Goal: Information Seeking & Learning: Compare options

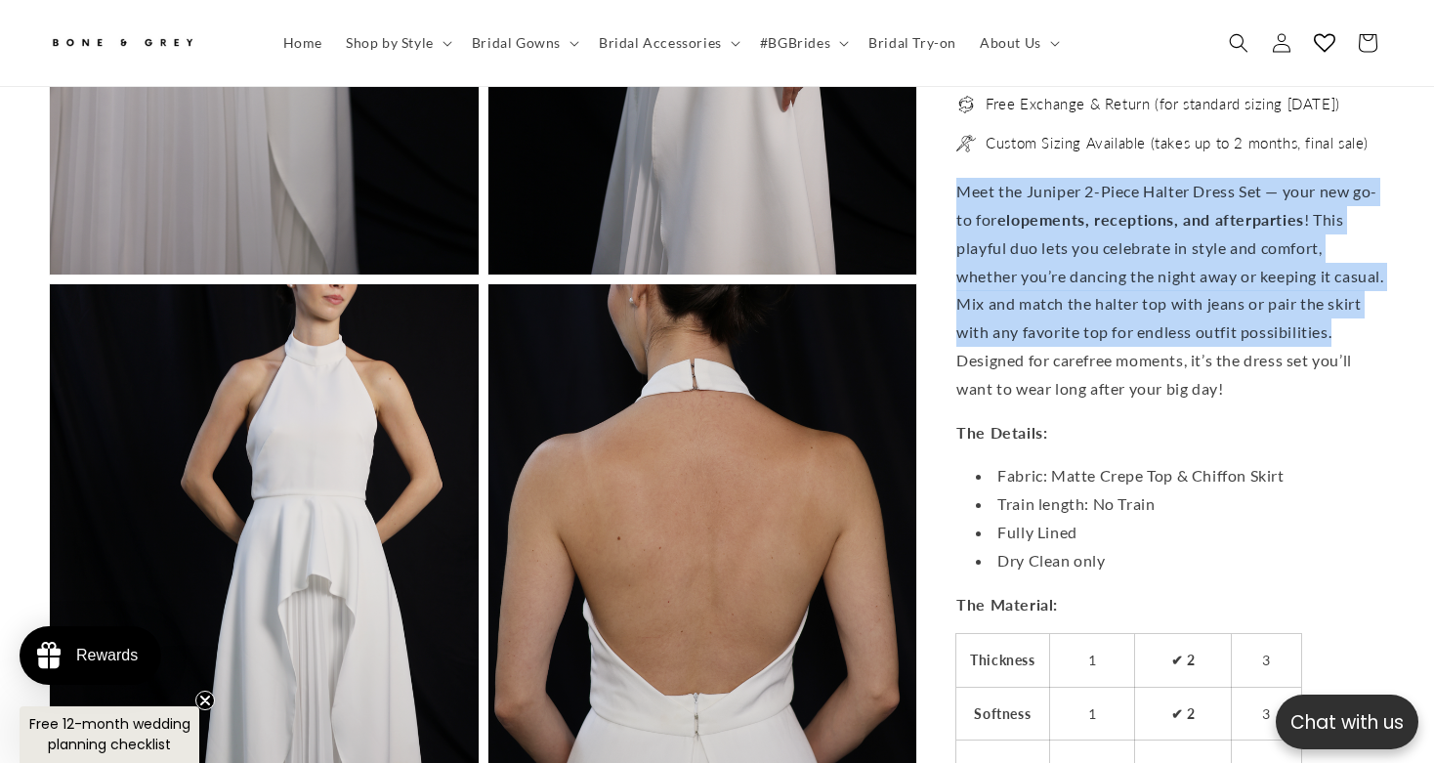
scroll to position [0, 486]
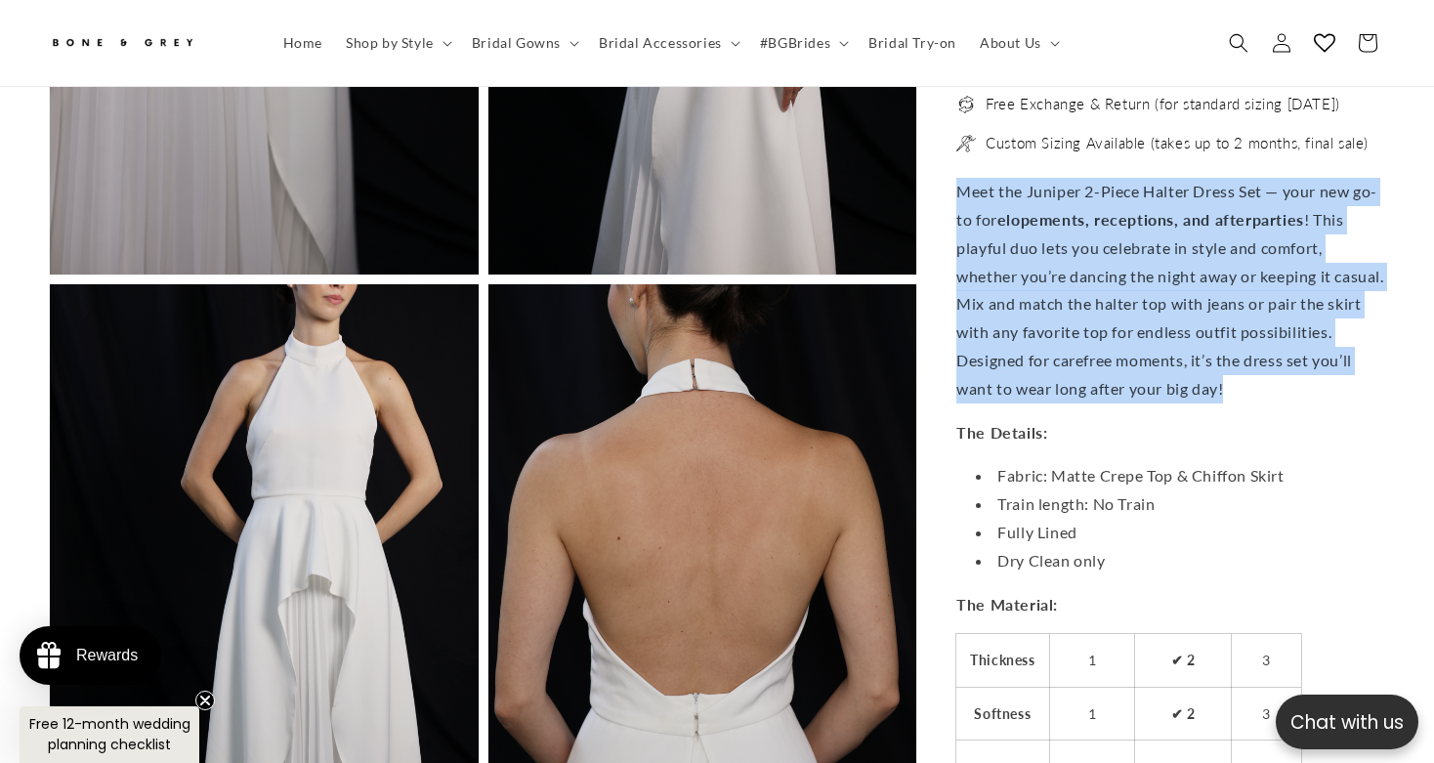
drag, startPoint x: 955, startPoint y: 173, endPoint x: 1387, endPoint y: 366, distance: 474.1
copy p "Meet the Juniper 2-Piece Halter Dress Set — your new go-to for elopements, rece…"
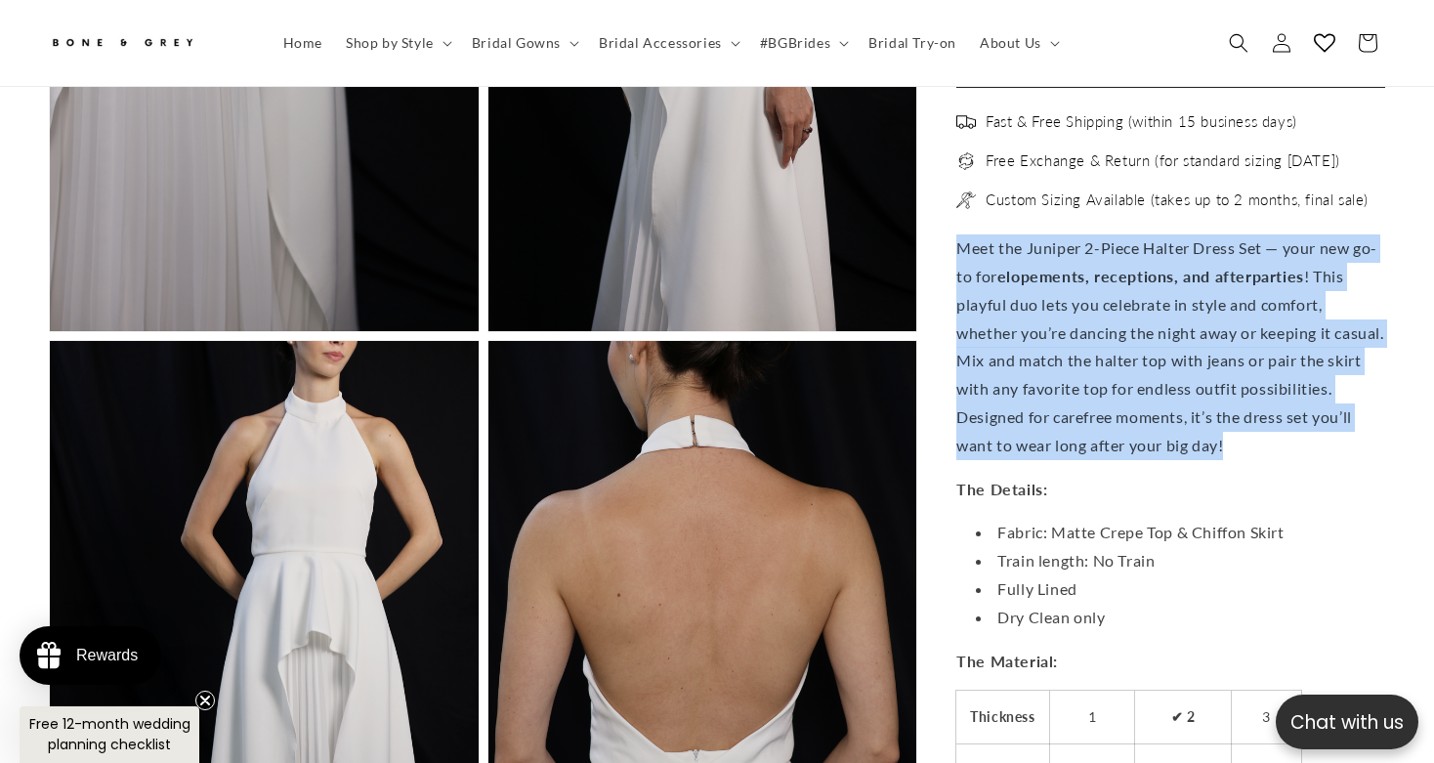
scroll to position [0, 971]
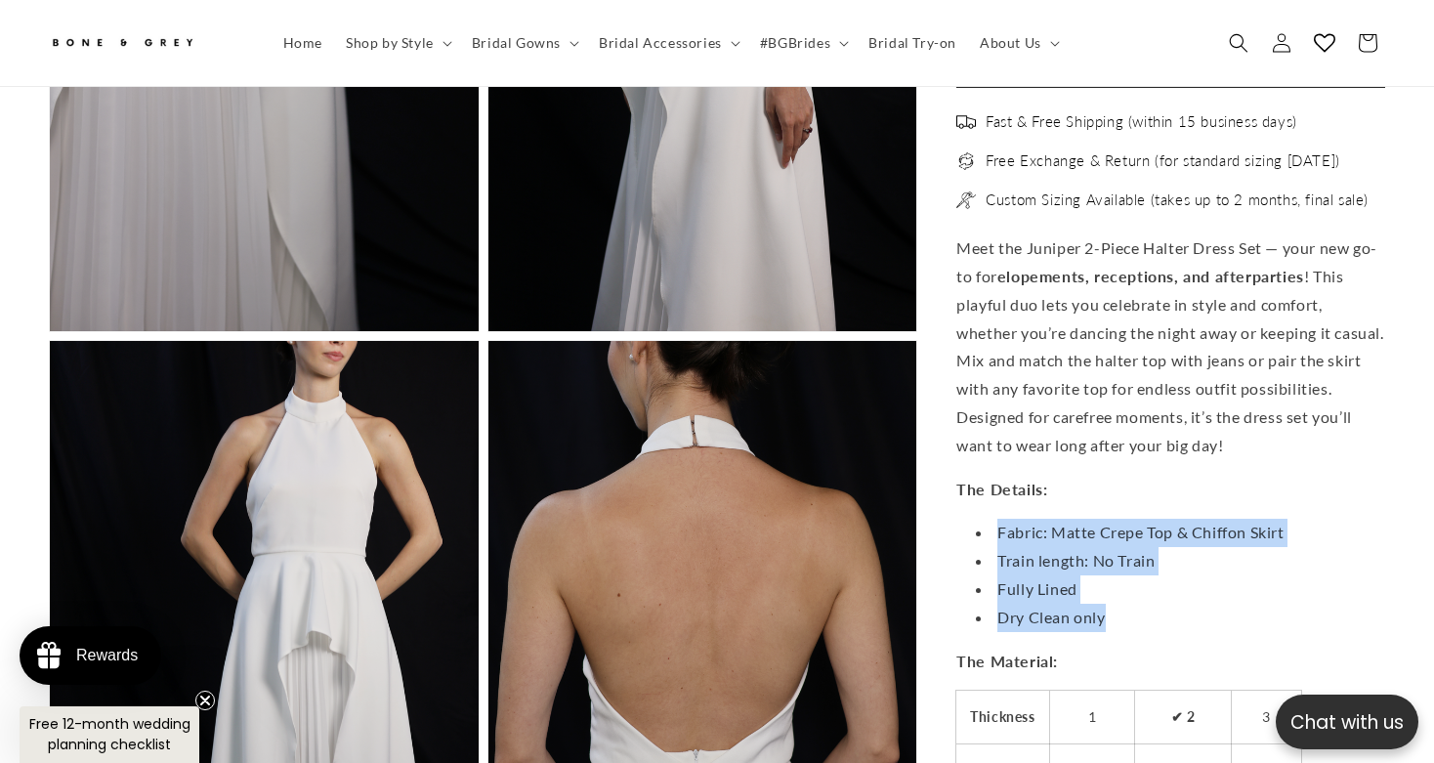
drag, startPoint x: 995, startPoint y: 509, endPoint x: 1144, endPoint y: 606, distance: 178.1
click at [1144, 606] on ul "Fabric: Matte Crepe Top & Chiffon Skirt Train length: No Train Fully Lined Dry …" at bounding box center [1171, 575] width 429 height 112
copy ul "Fabric: Matte Crepe Top & Chiffon Skirt Train length: No Train Fully Lined Dry …"
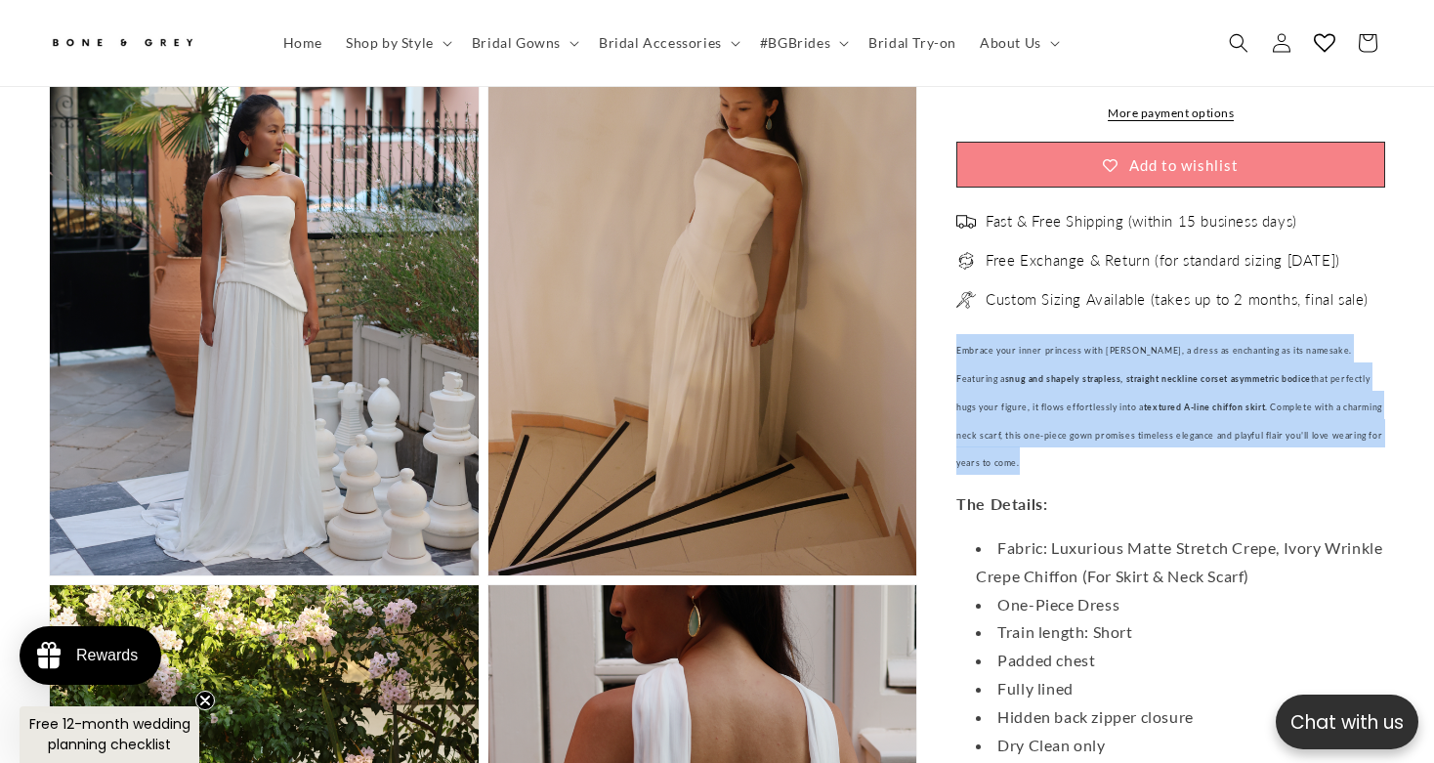
drag, startPoint x: 958, startPoint y: 364, endPoint x: 1394, endPoint y: 444, distance: 443.9
copy span "Embrace your inner princess with [PERSON_NAME], a dress as enchanting as its na…"
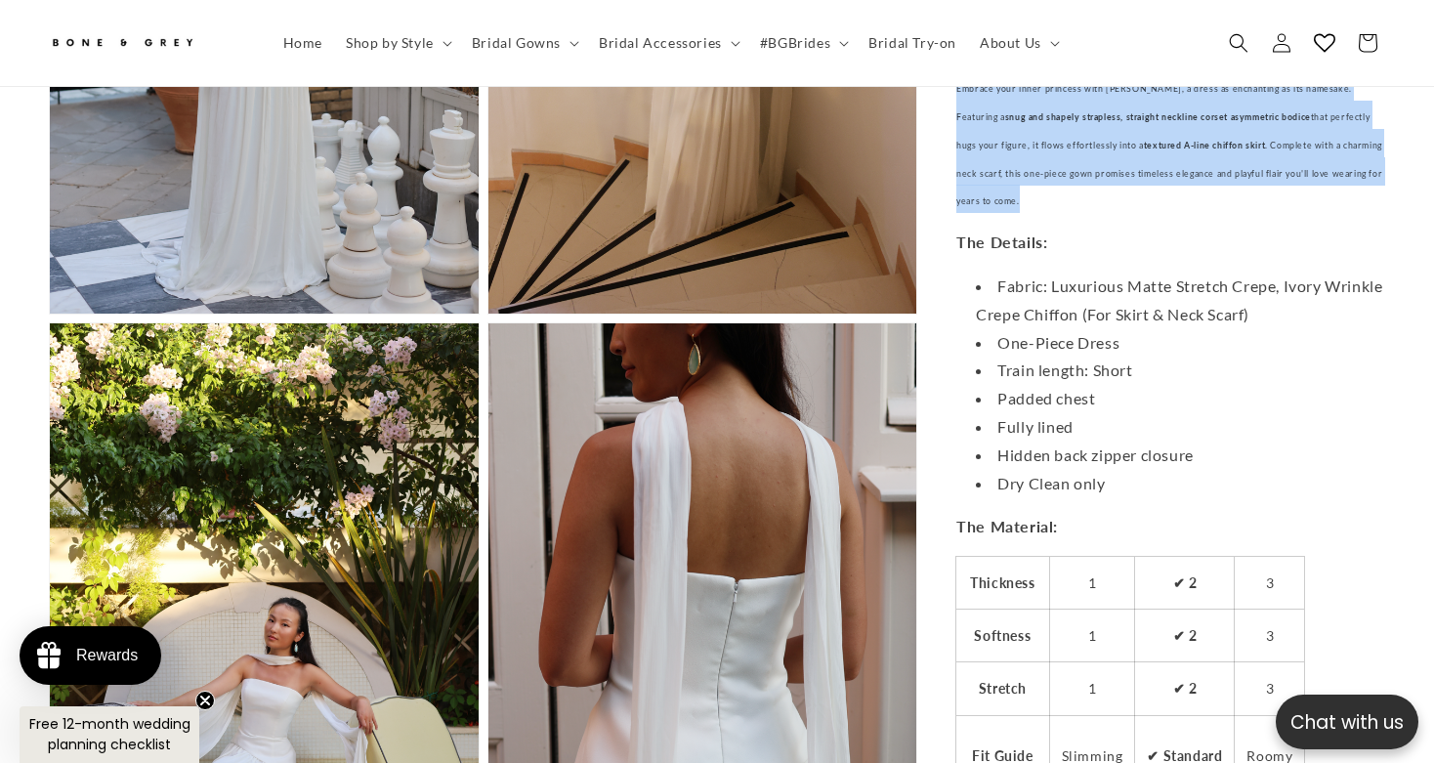
scroll to position [4510, 0]
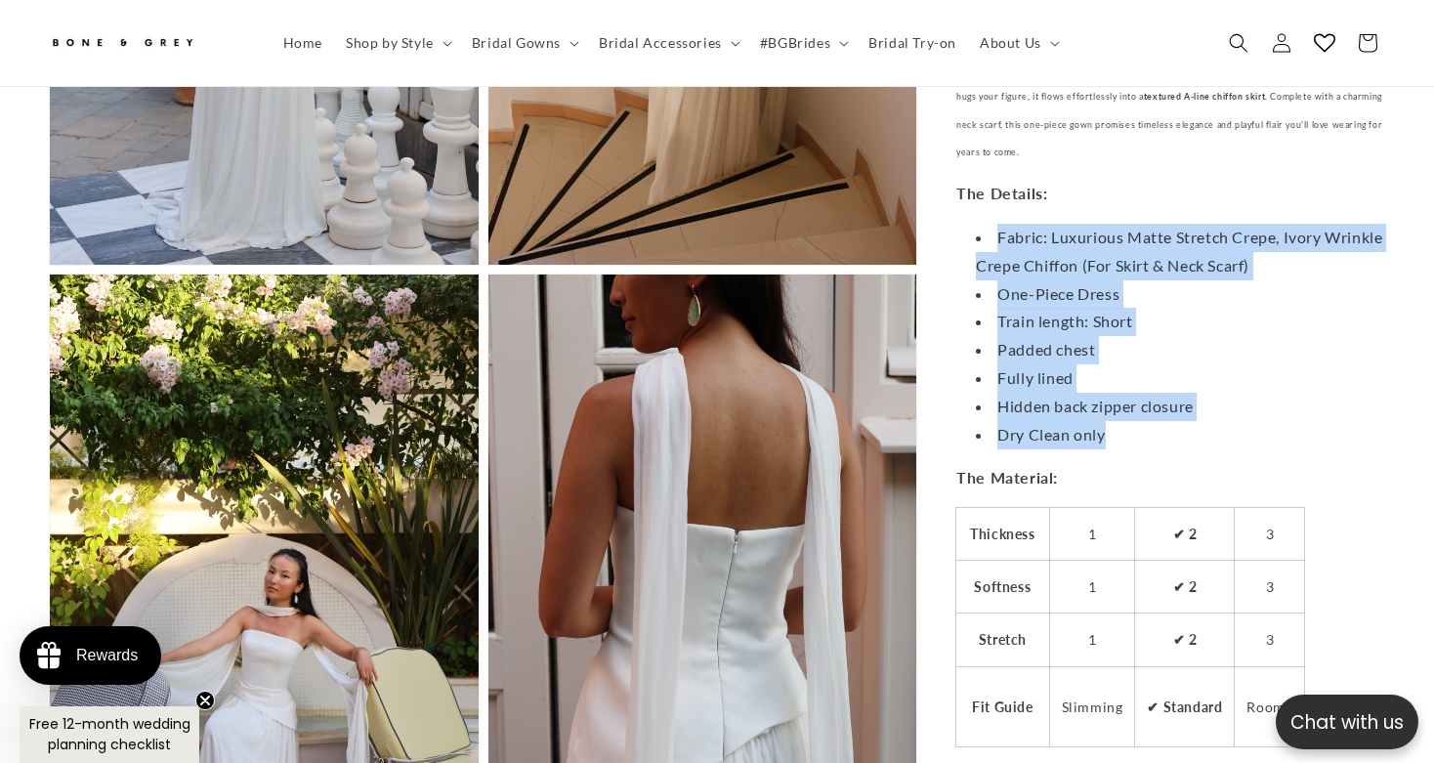
drag, startPoint x: 993, startPoint y: 217, endPoint x: 1157, endPoint y: 410, distance: 253.7
click at [1157, 410] on ul "Fabric: Luxurious Matte Stretch Crepe, Ivory Wrinkle Crepe Chiffon (For Skirt &…" at bounding box center [1171, 336] width 429 height 225
copy ul "Fabric: Luxurious Matte Stretch Crepe, Ivory Wrinkle Crepe Chiffon (For Skirt &…"
click at [159, 48] on img at bounding box center [122, 43] width 147 height 32
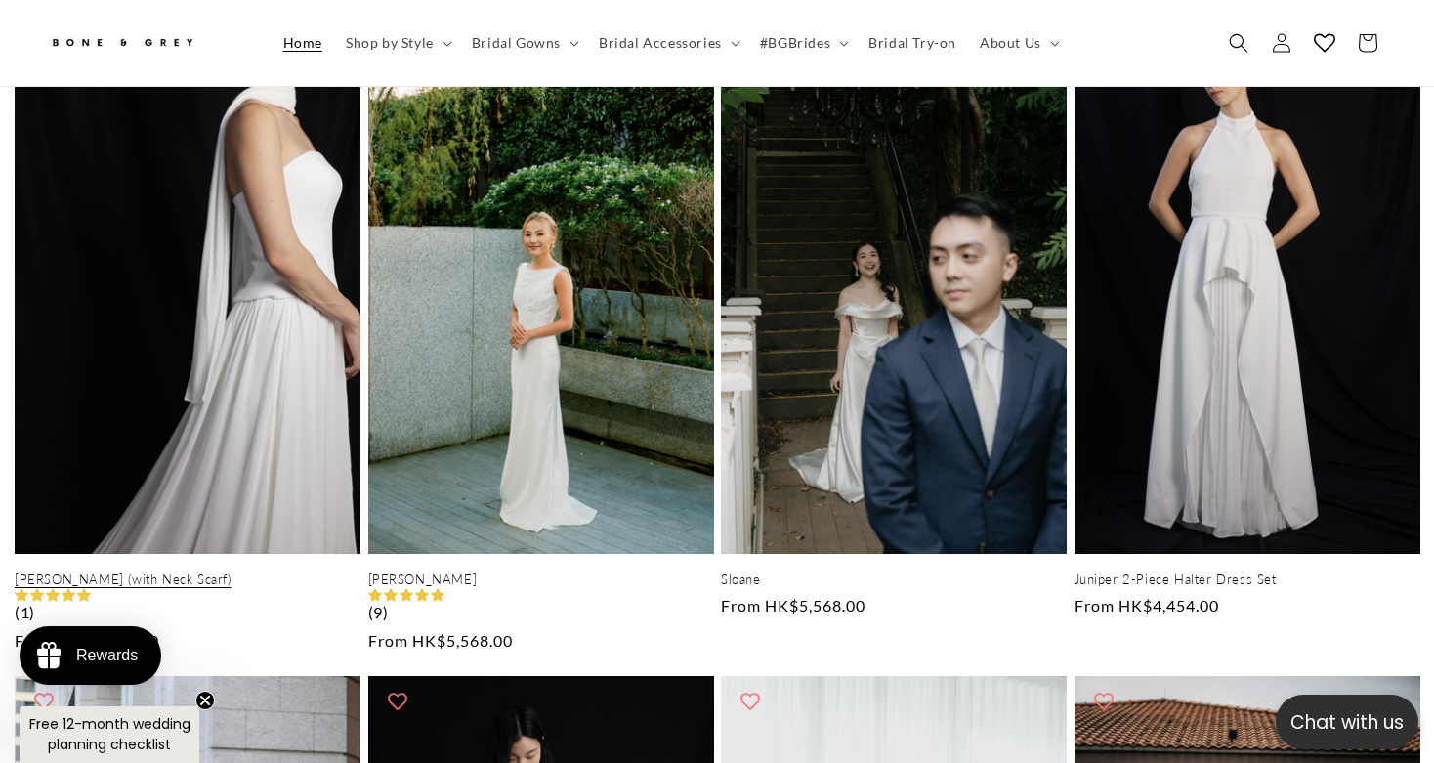
scroll to position [948, 0]
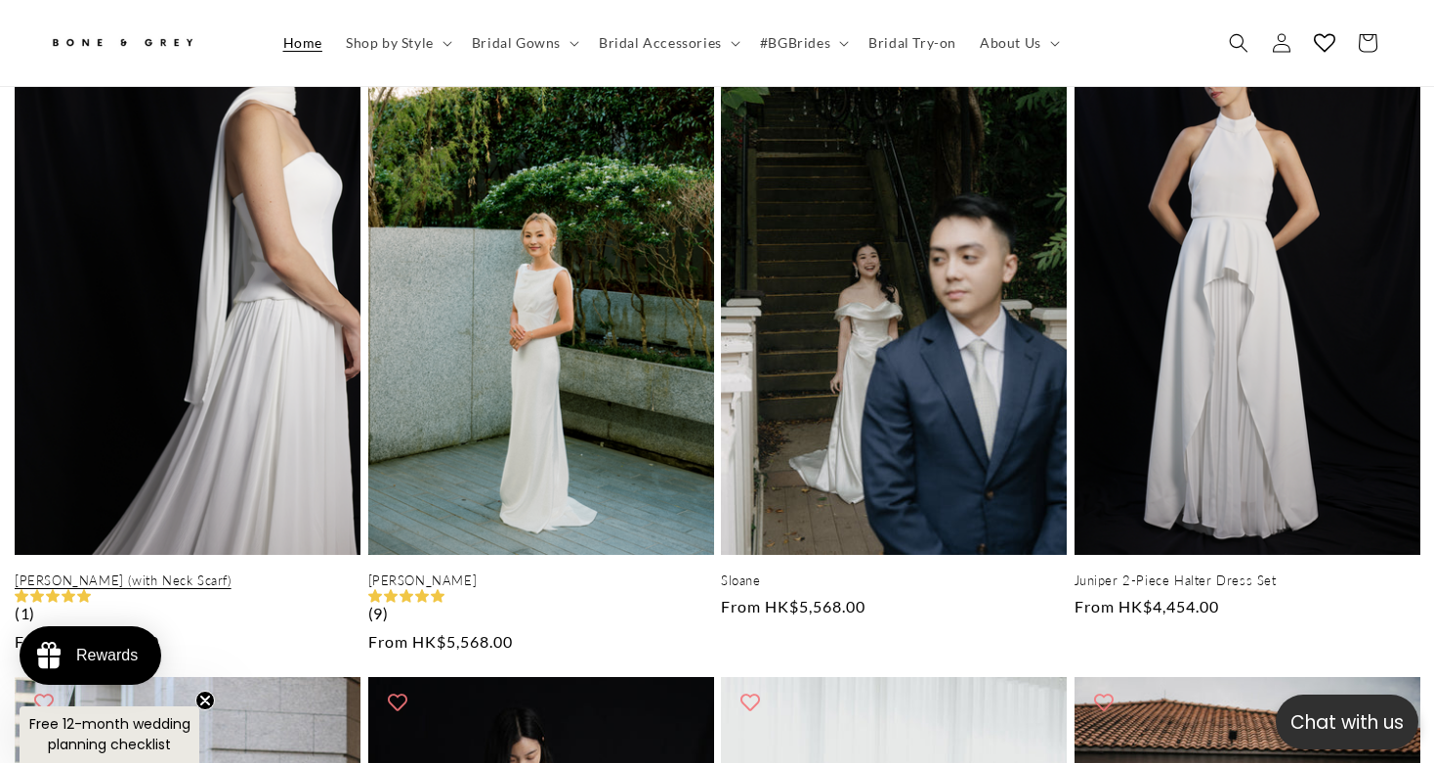
click at [190, 573] on link "[PERSON_NAME] (with Neck Scarf)" at bounding box center [188, 581] width 346 height 17
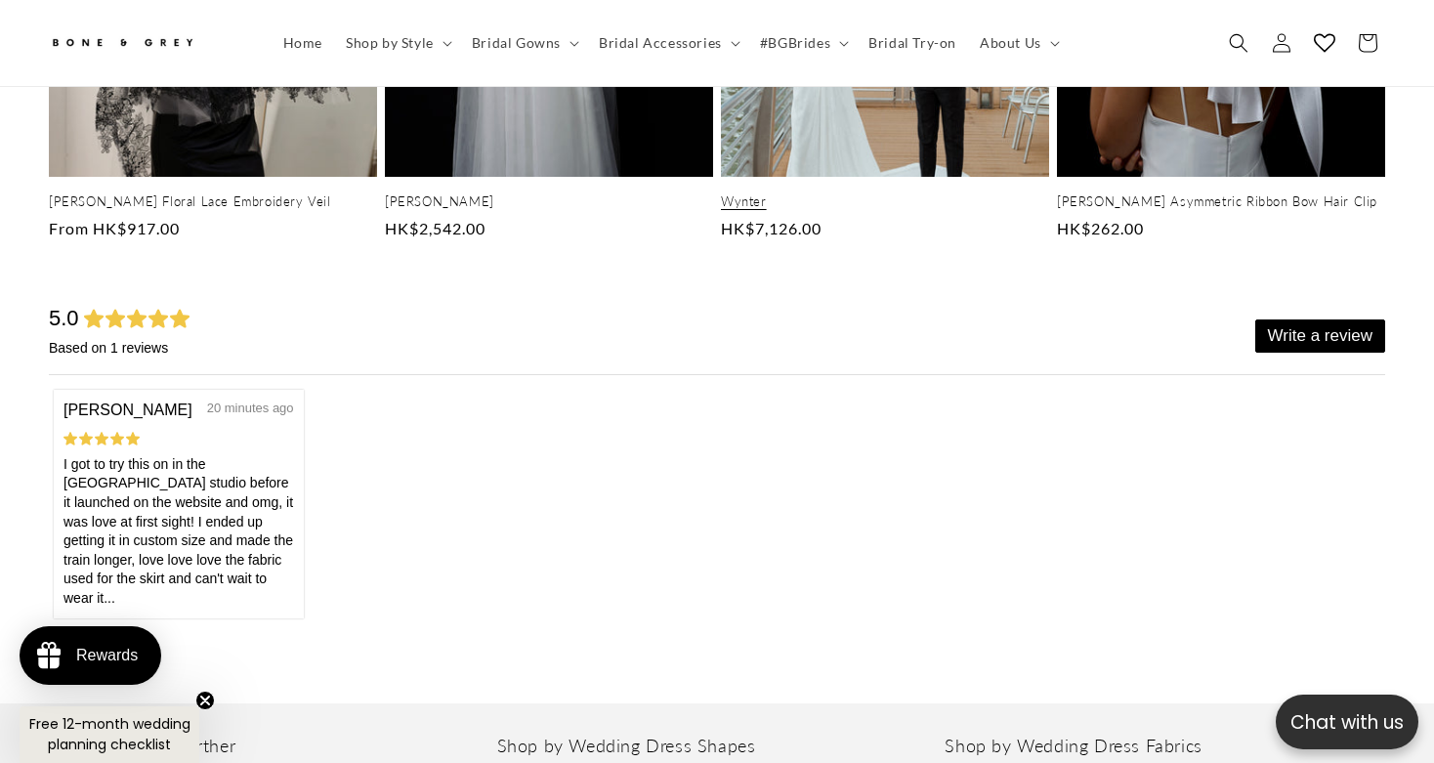
scroll to position [6340, 0]
